Goal: Information Seeking & Learning: Learn about a topic

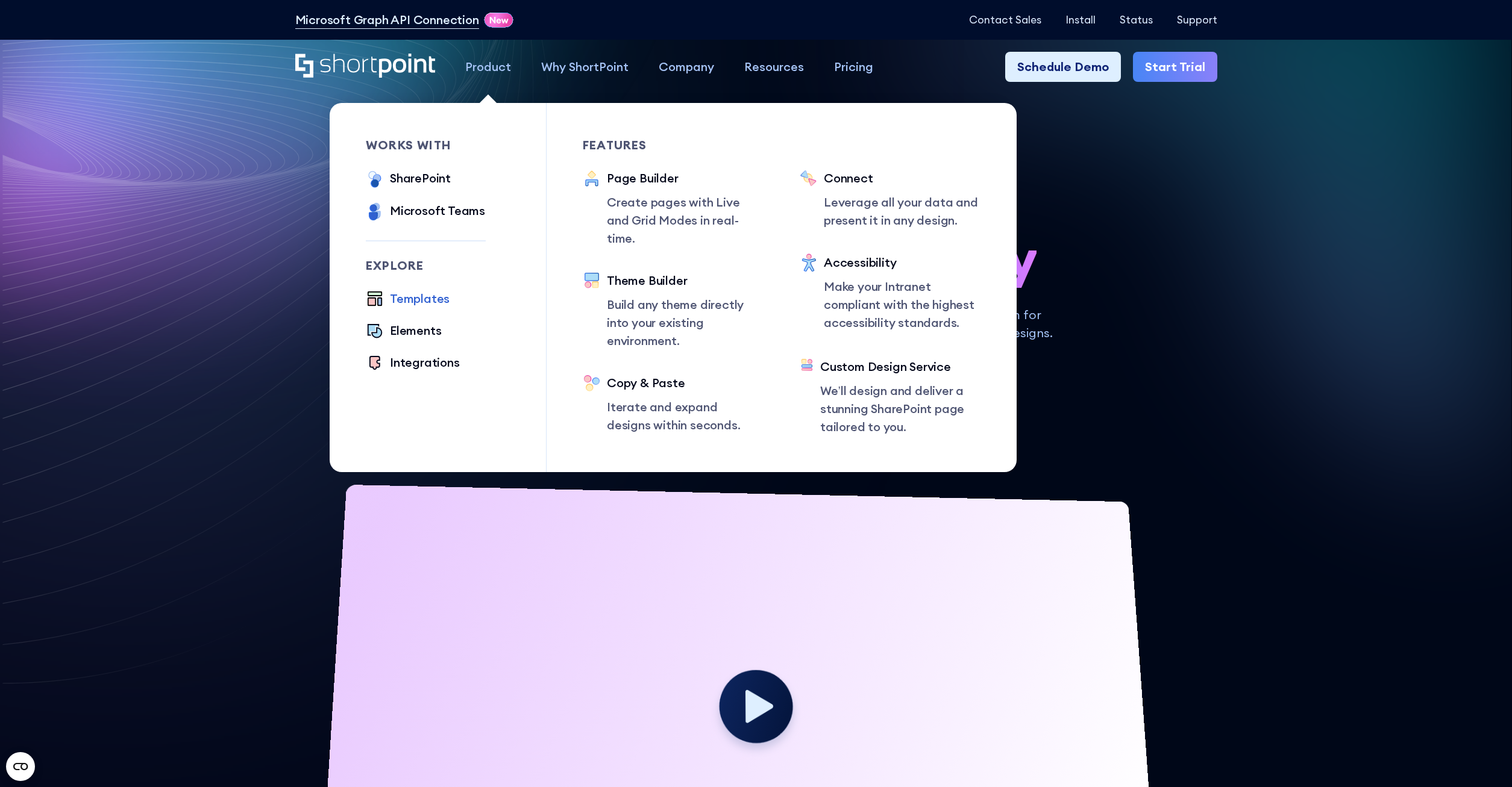
click at [431, 297] on div "Templates" at bounding box center [419, 298] width 60 height 18
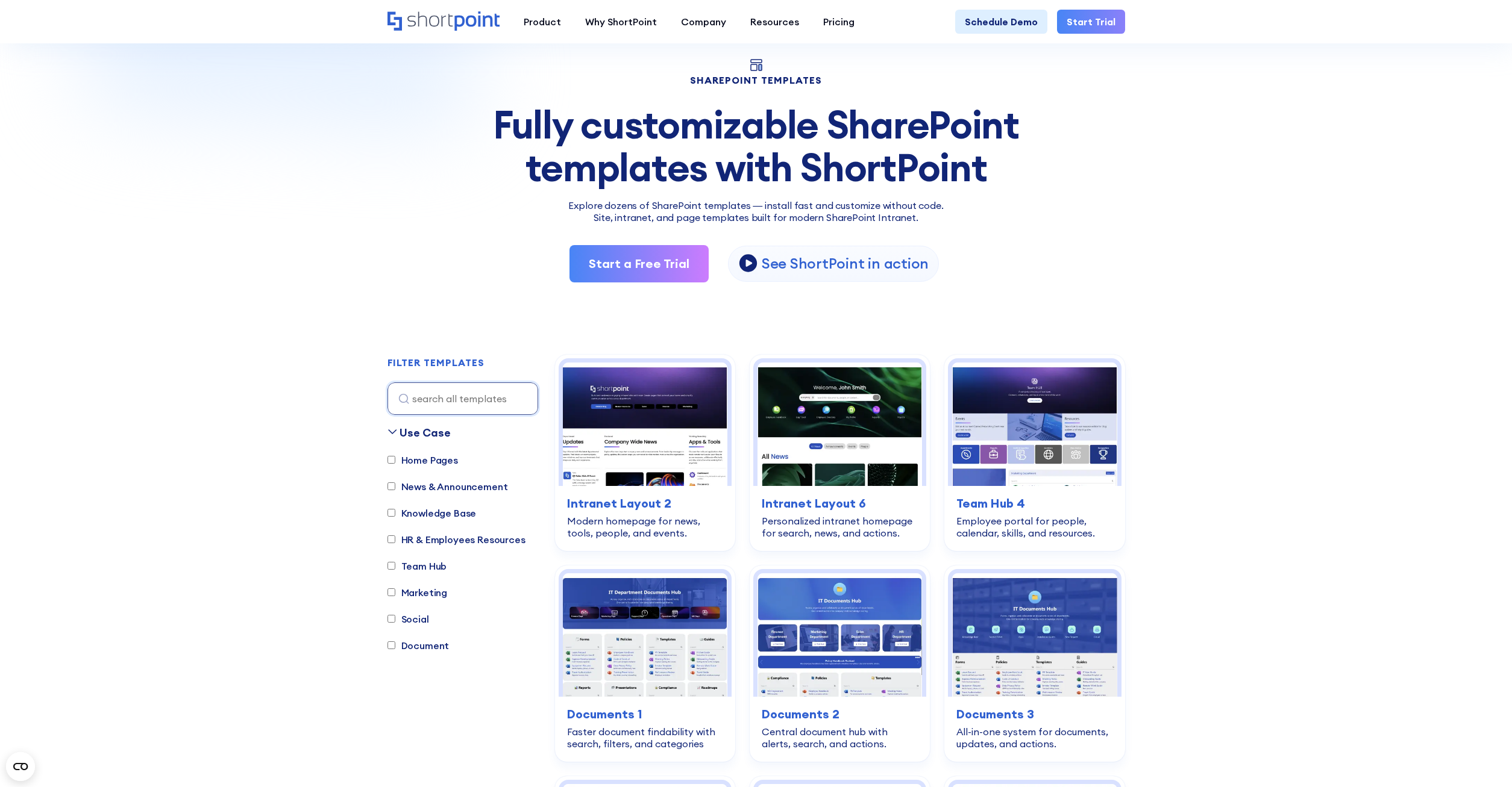
scroll to position [307, 0]
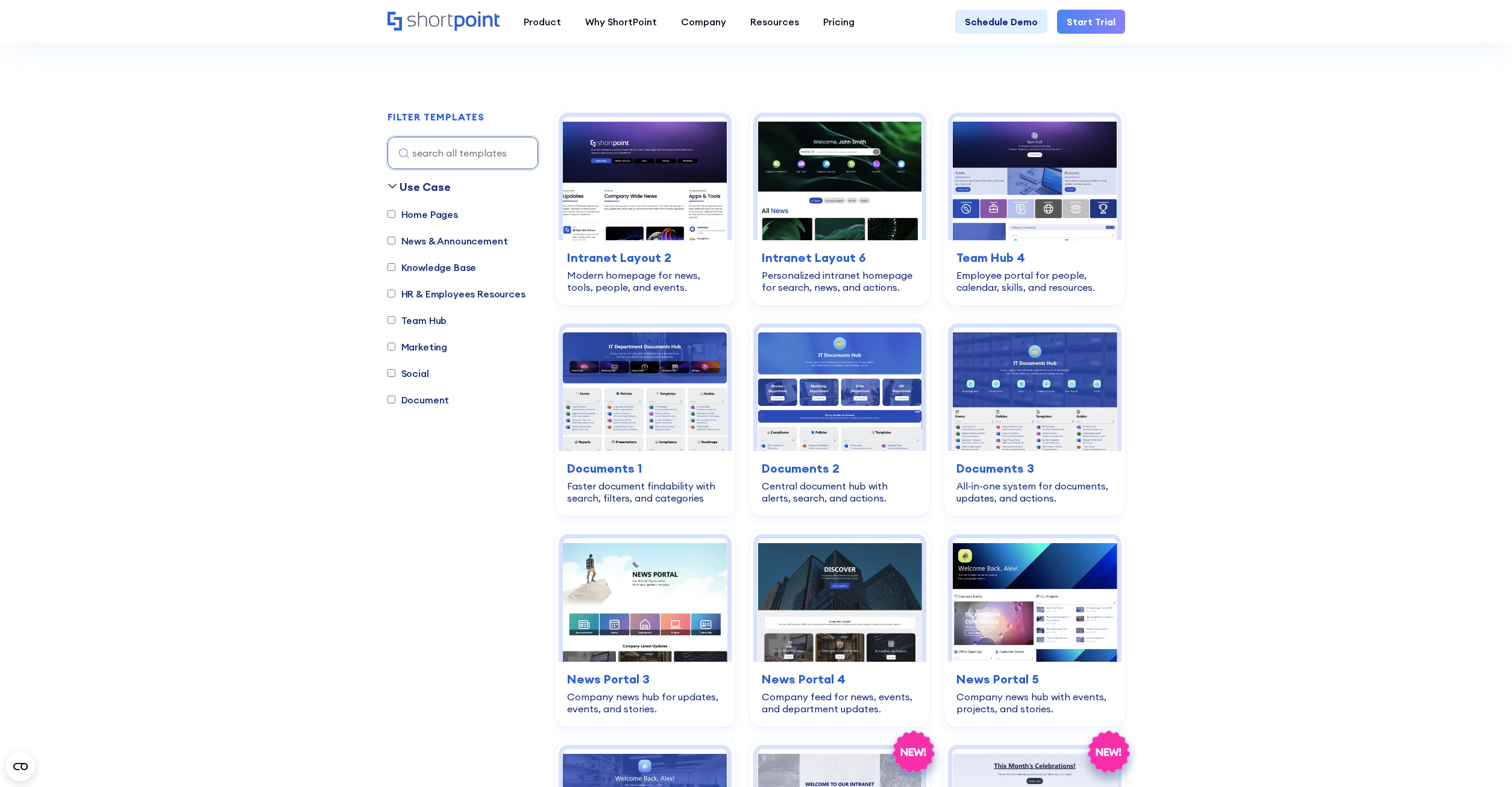
click at [438, 321] on label "Team Hub" at bounding box center [417, 320] width 60 height 15
click at [395, 321] on input "Team Hub" at bounding box center [391, 320] width 7 height 7
checkbox input "true"
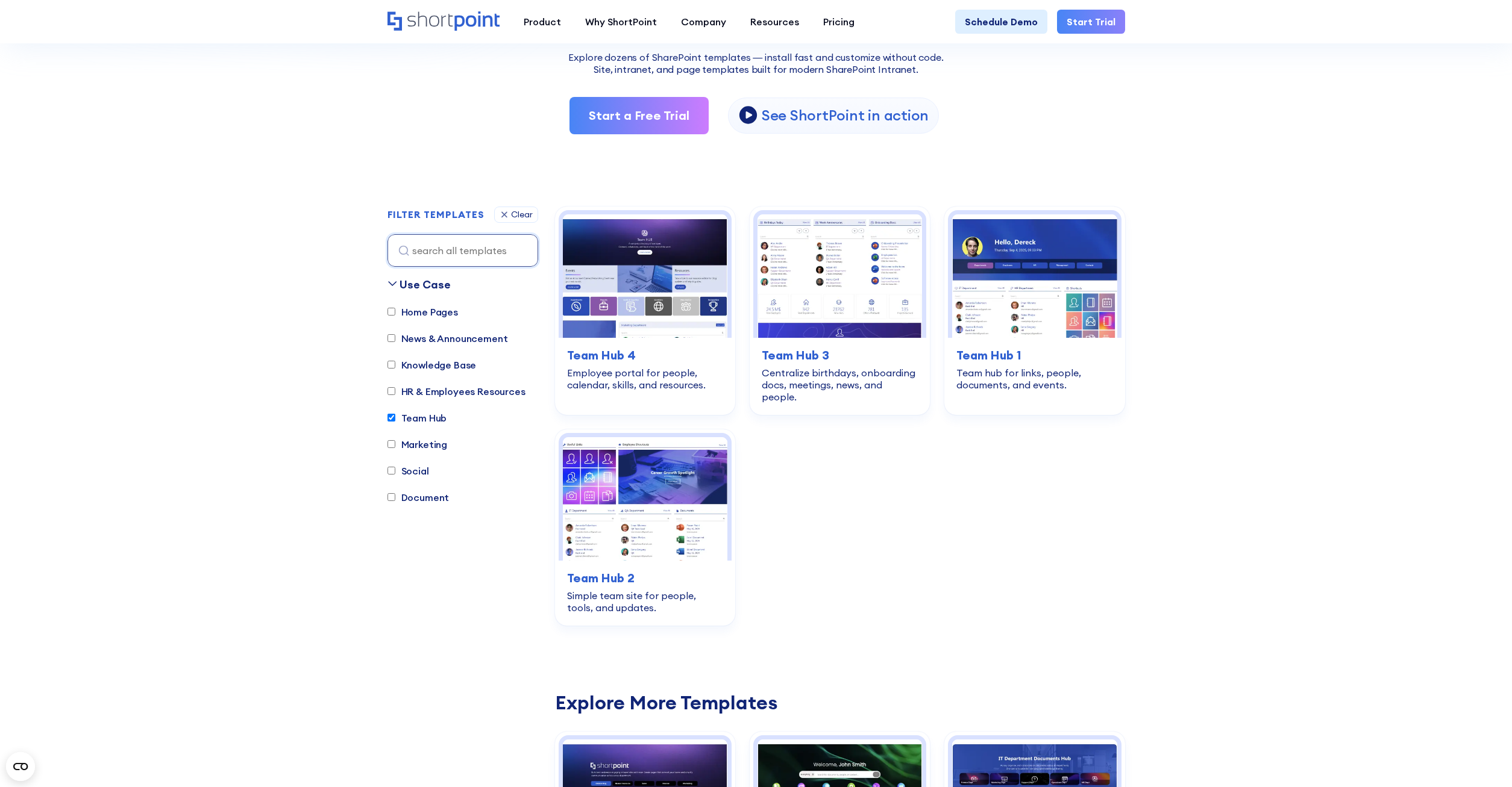
scroll to position [171, 0]
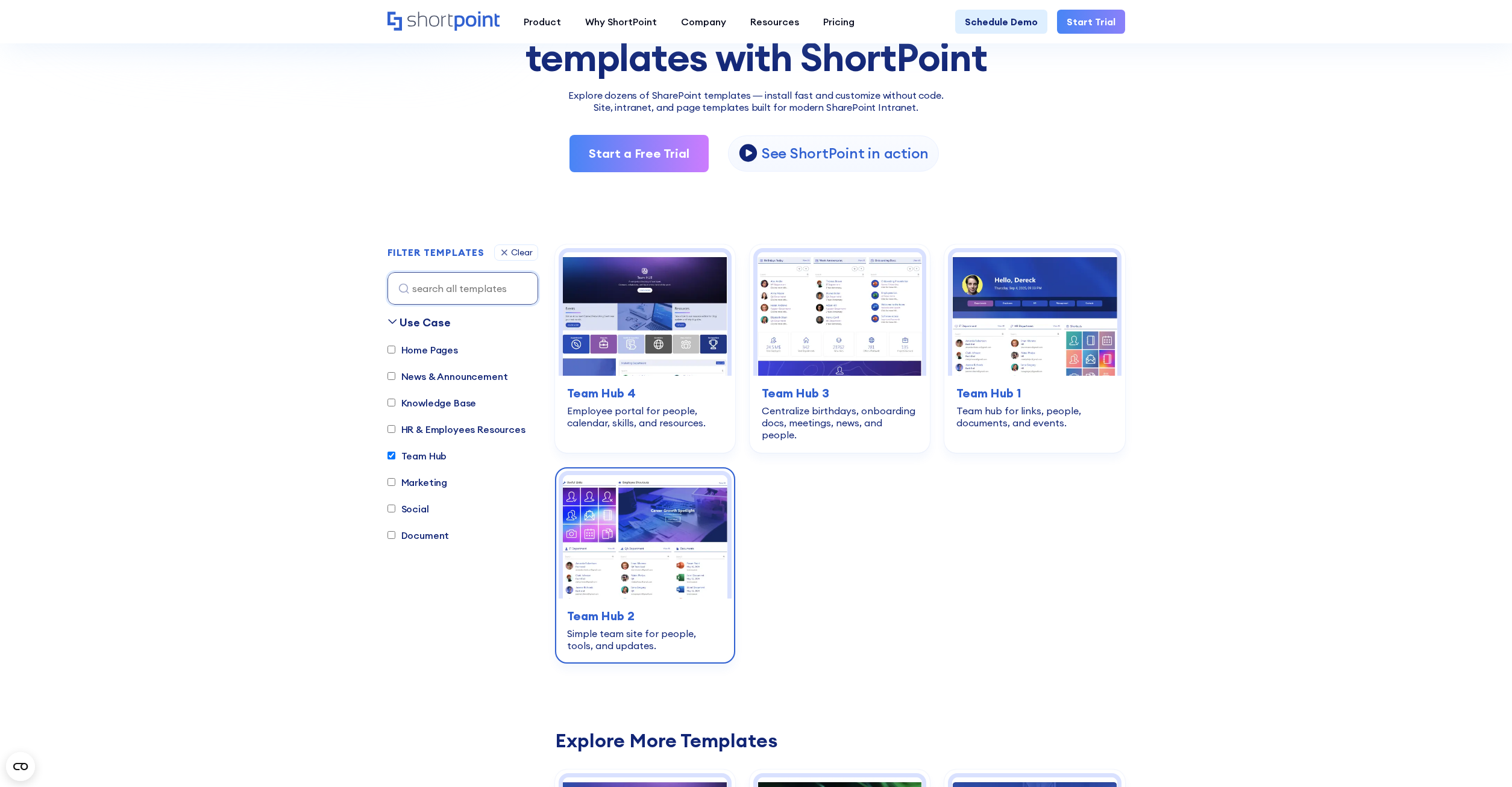
click at [651, 514] on img at bounding box center [645, 536] width 165 height 124
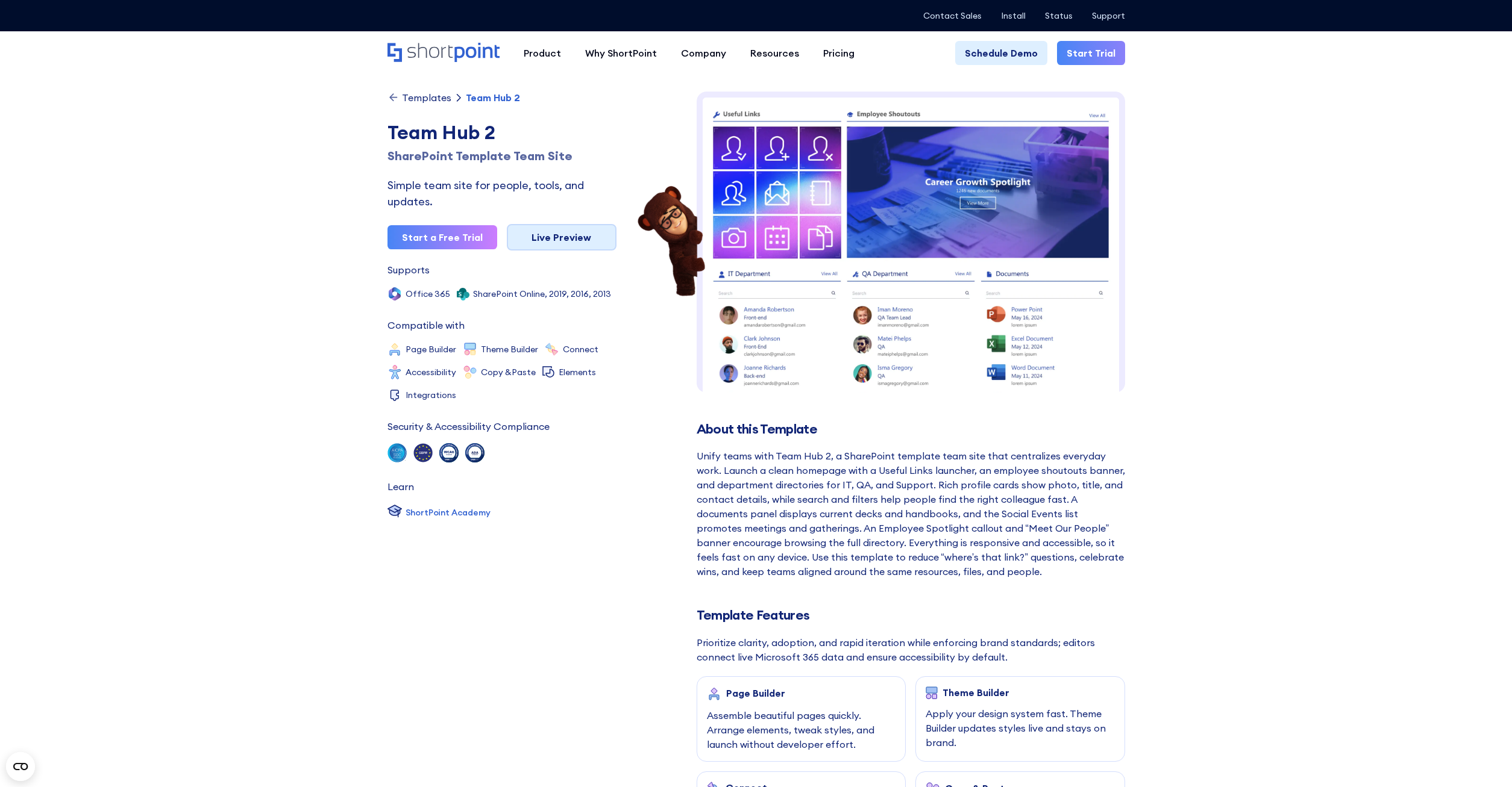
click at [588, 236] on link "Live Preview" at bounding box center [562, 237] width 110 height 26
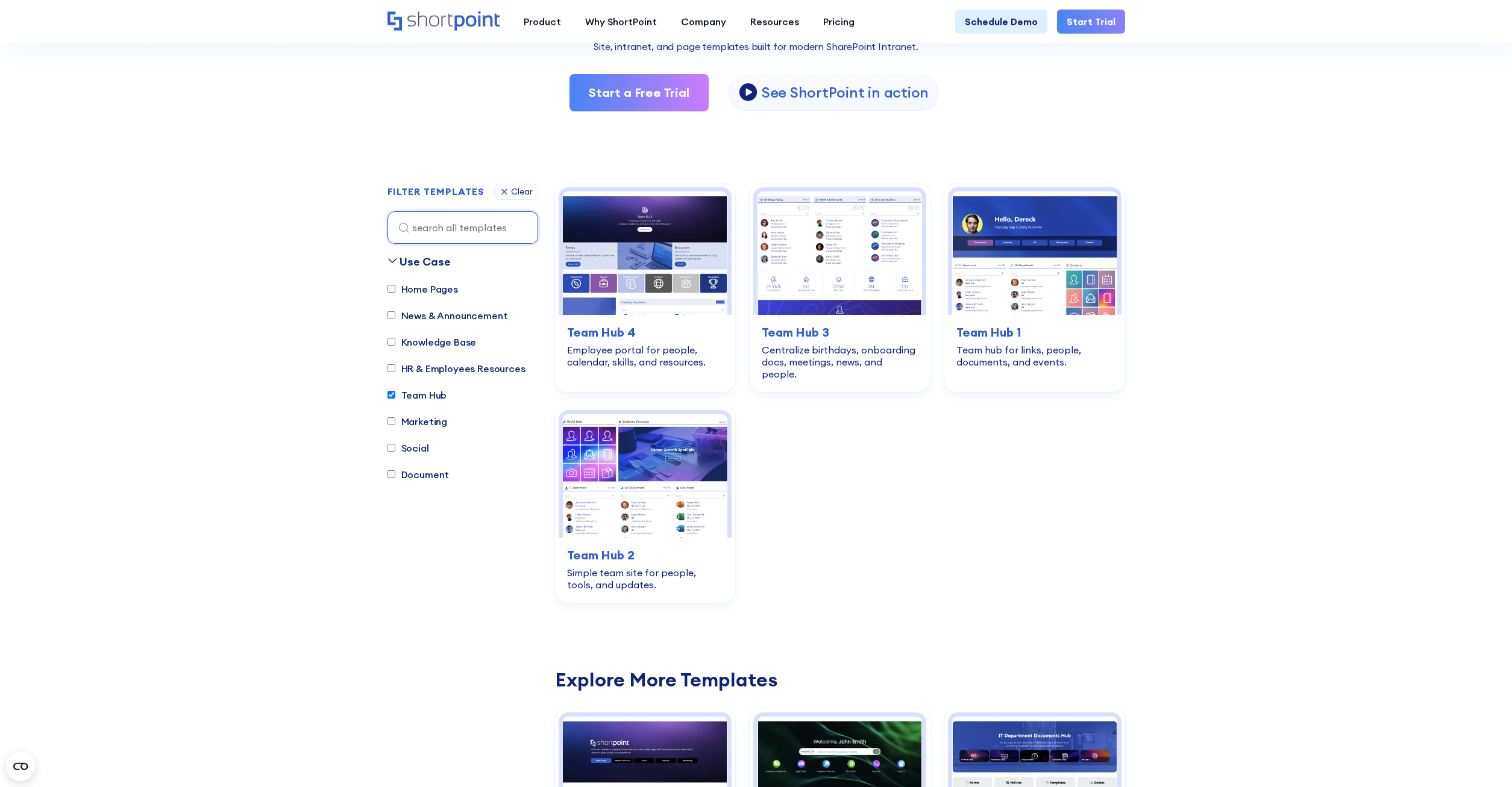
scroll to position [233, 0]
click at [845, 258] on img at bounding box center [839, 252] width 165 height 124
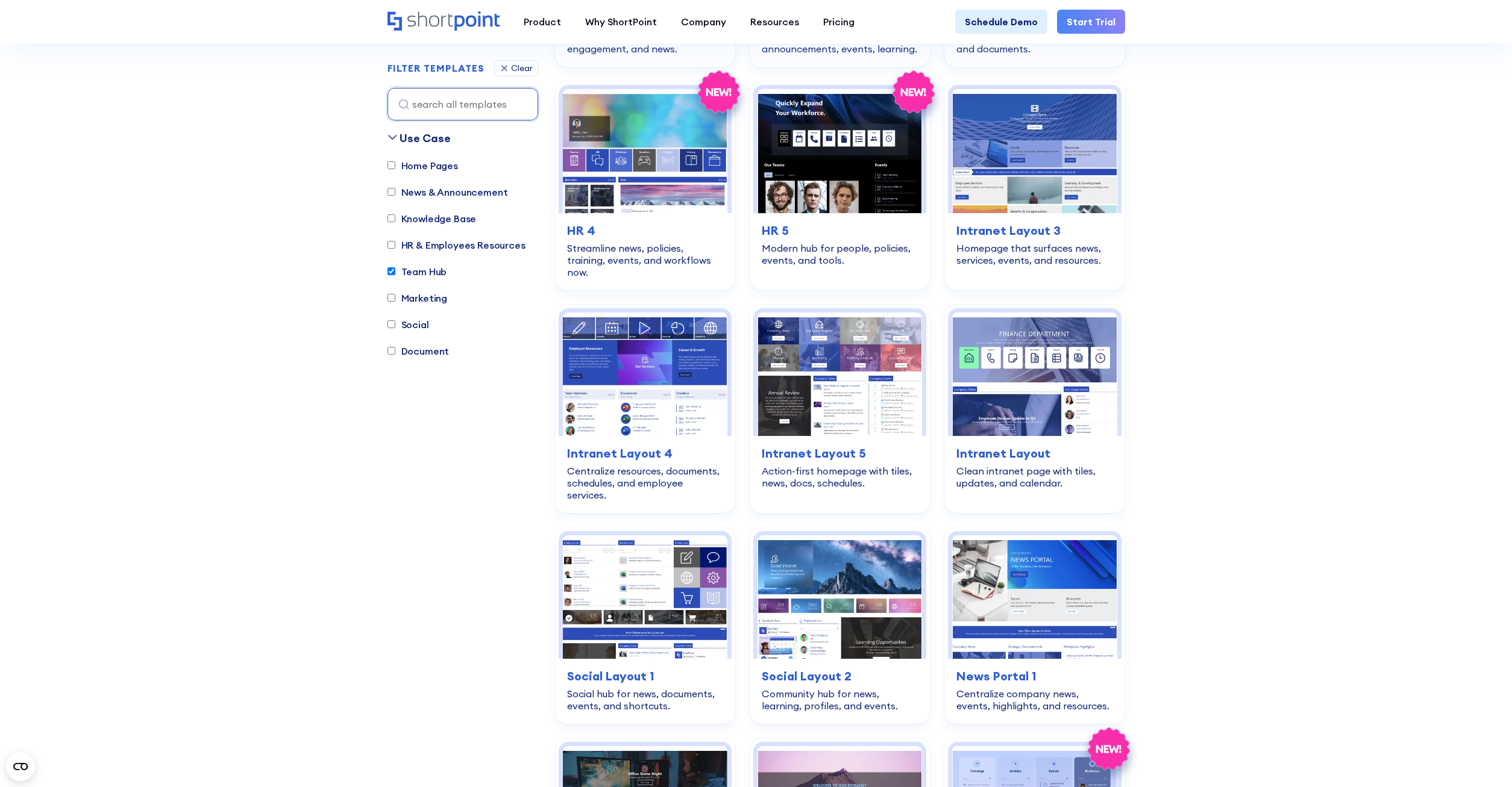
scroll to position [1830, 0]
